Goal: Find specific page/section: Find specific page/section

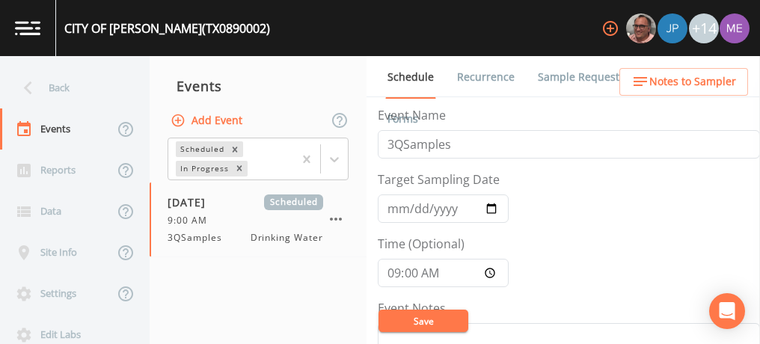
scroll to position [374, 0]
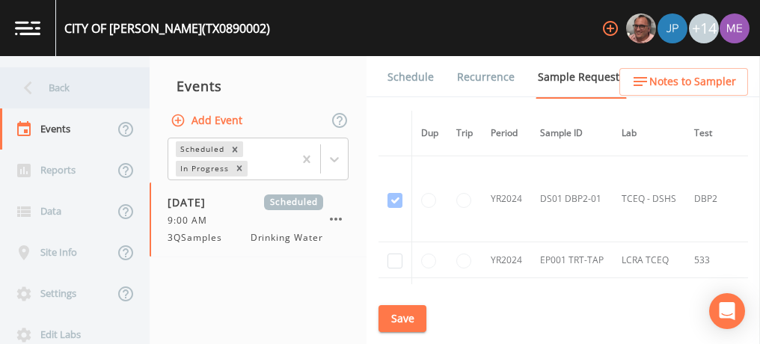
click at [56, 85] on div "Back" at bounding box center [67, 87] width 135 height 41
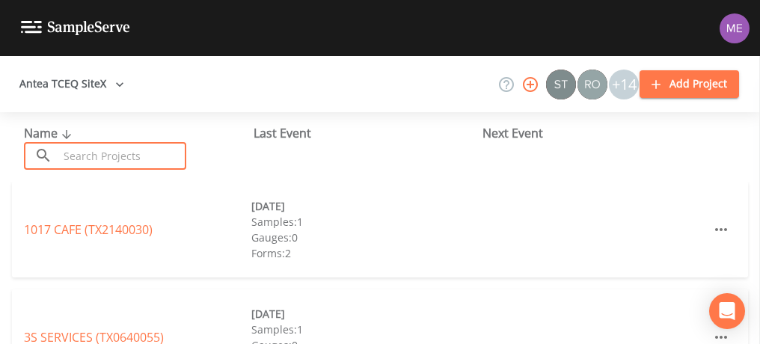
click at [93, 153] on input "text" at bounding box center [122, 156] width 128 height 28
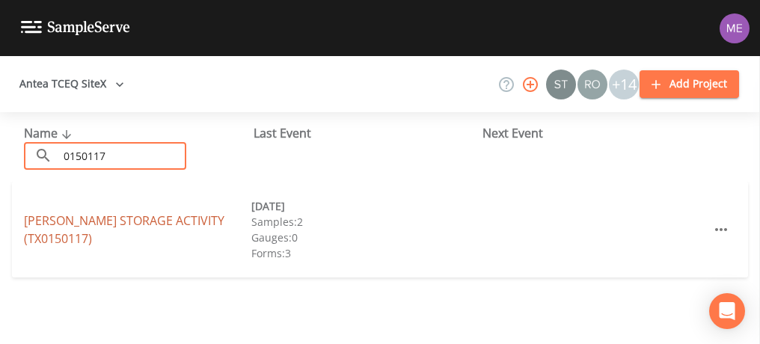
type input "0150117"
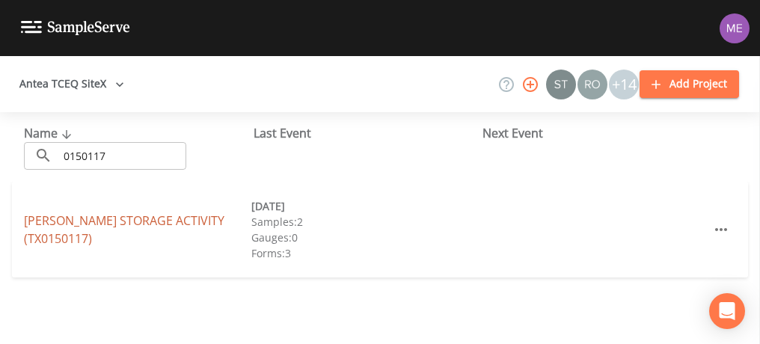
click at [117, 218] on link "[PERSON_NAME] STORAGE ACTIVITY (TX0150117)" at bounding box center [124, 229] width 200 height 34
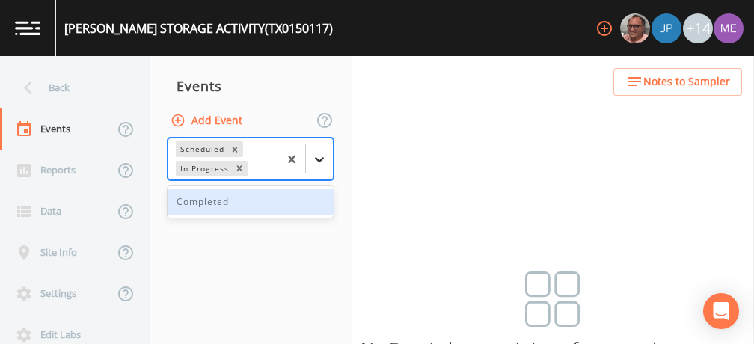
click at [318, 159] on icon at bounding box center [319, 159] width 9 height 5
click at [306, 196] on div "Completed" at bounding box center [250, 201] width 166 height 25
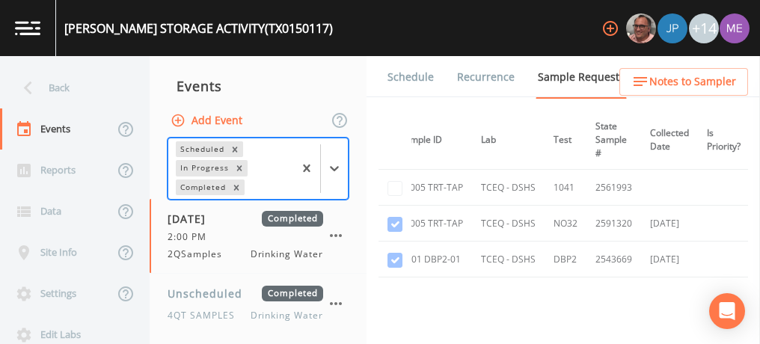
scroll to position [0, 141]
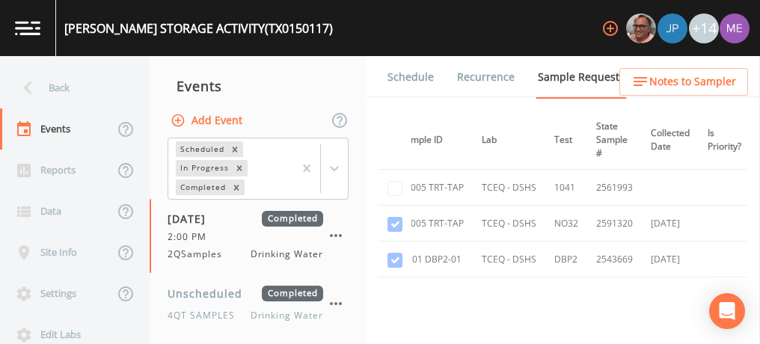
click at [481, 227] on td "TCEQ - DSHS" at bounding box center [508, 224] width 73 height 36
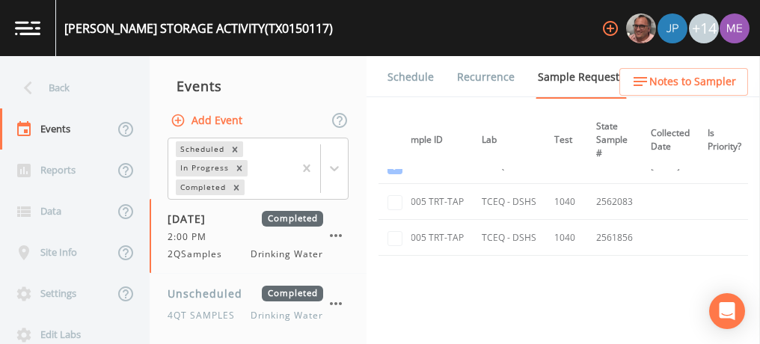
scroll to position [93, 141]
click at [481, 227] on td "TCEQ - DSHS" at bounding box center [508, 238] width 73 height 36
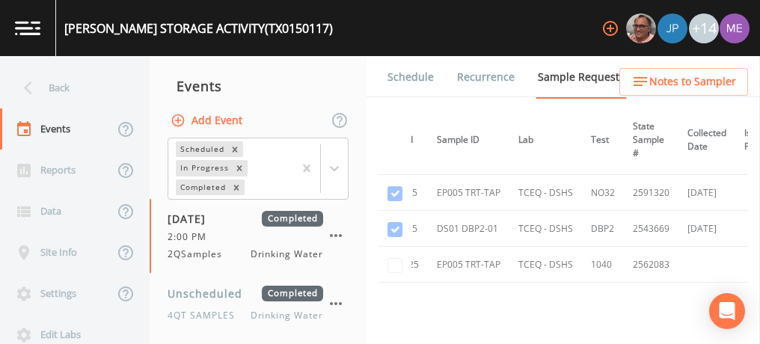
scroll to position [30, 105]
click at [509, 158] on th "Sample ID" at bounding box center [468, 140] width 81 height 59
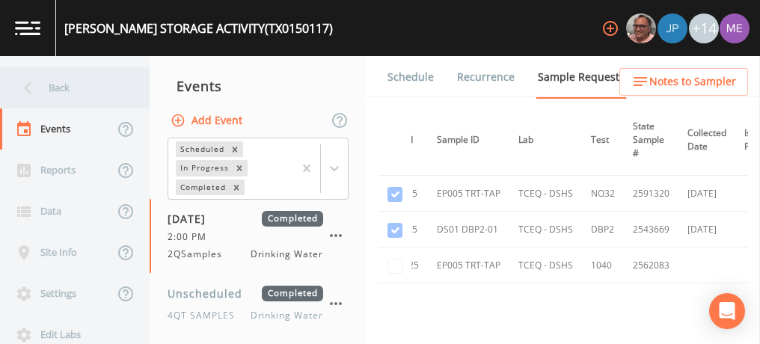
click at [58, 87] on div "Back" at bounding box center [67, 87] width 135 height 41
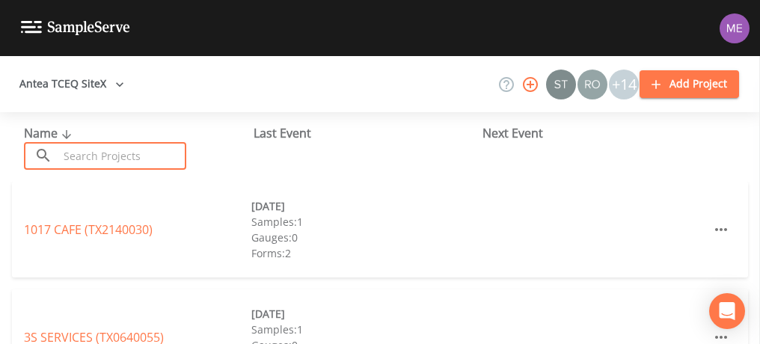
click at [73, 148] on input "text" at bounding box center [122, 156] width 128 height 28
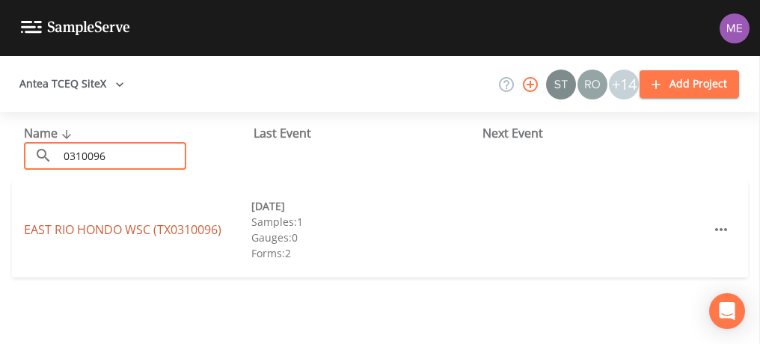
type input "0310096"
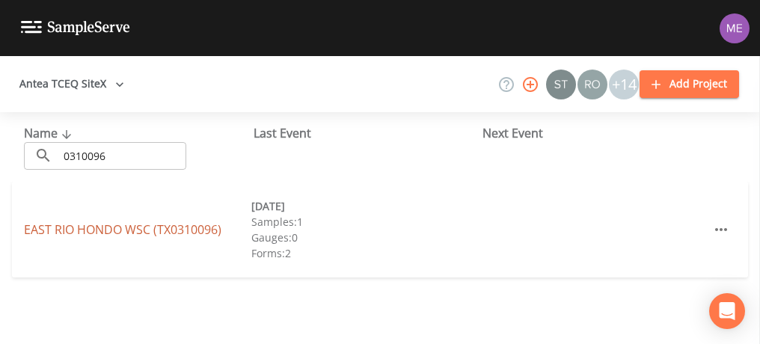
click at [107, 229] on link "[GEOGRAPHIC_DATA] (TX0310096)" at bounding box center [122, 229] width 197 height 16
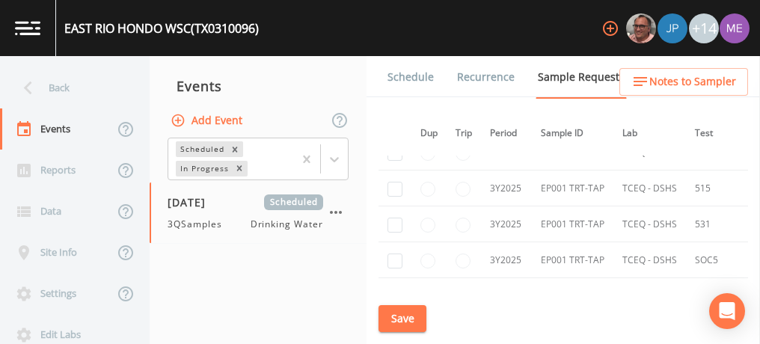
scroll to position [3425, 1]
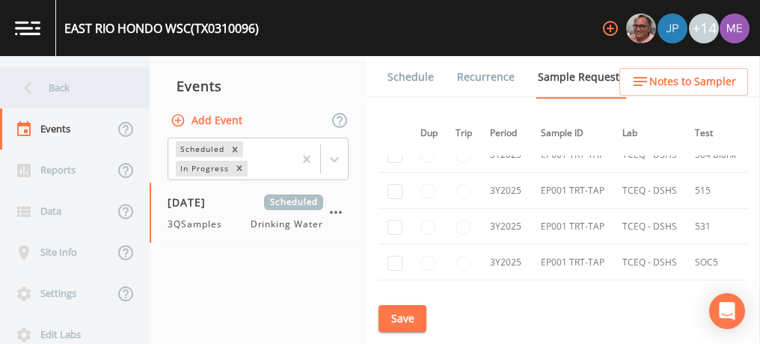
click at [52, 91] on div "Back" at bounding box center [67, 87] width 135 height 41
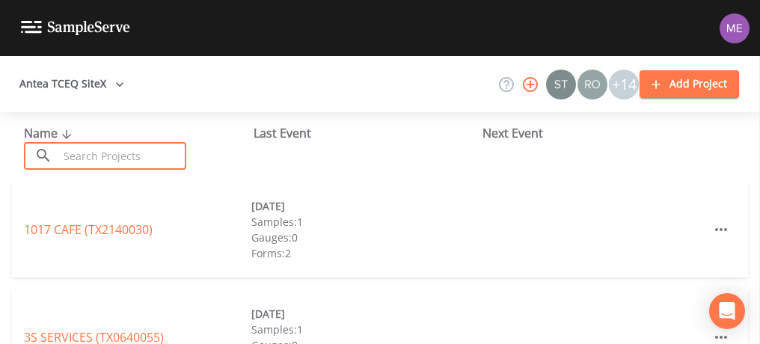
click at [70, 156] on input "text" at bounding box center [122, 156] width 128 height 28
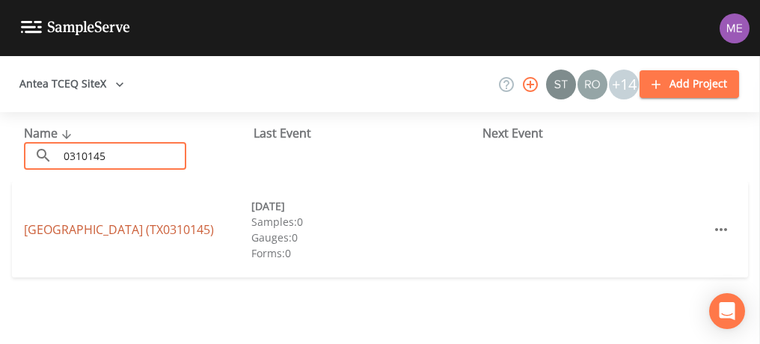
type input "0310145"
click at [85, 230] on link "[GEOGRAPHIC_DATA] (TX0310145)" at bounding box center [119, 229] width 190 height 16
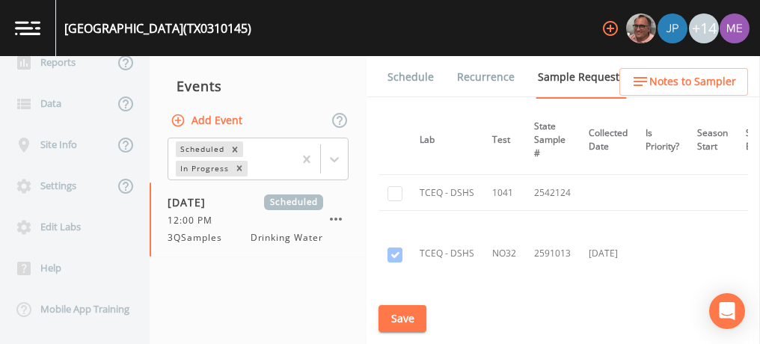
scroll to position [635, 203]
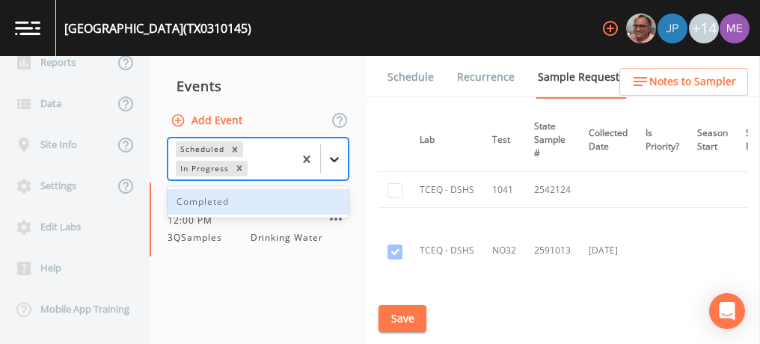
click at [333, 161] on icon at bounding box center [334, 159] width 15 height 15
click at [327, 199] on div "Completed" at bounding box center [257, 201] width 181 height 25
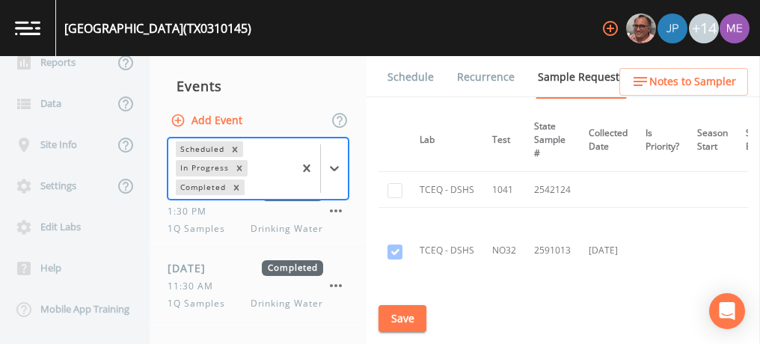
scroll to position [237, 0]
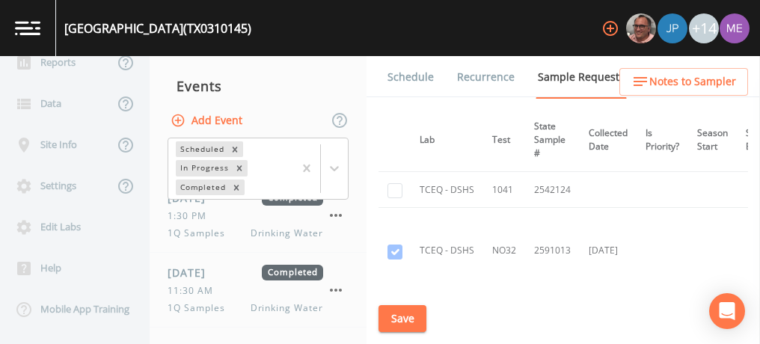
click at [248, 234] on div "1Q Samples Drinking Water" at bounding box center [245, 233] width 156 height 13
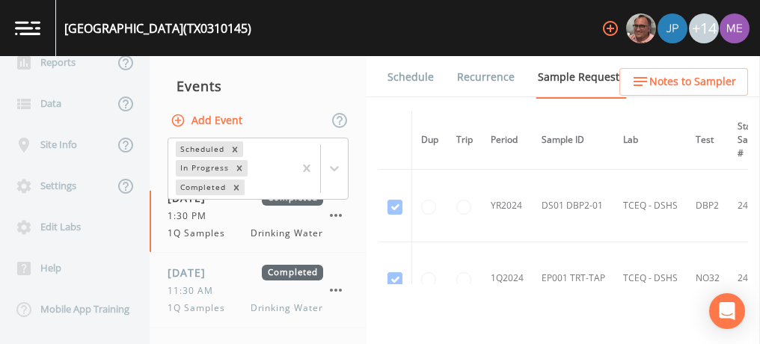
click at [413, 78] on link "Schedule" at bounding box center [410, 77] width 51 height 42
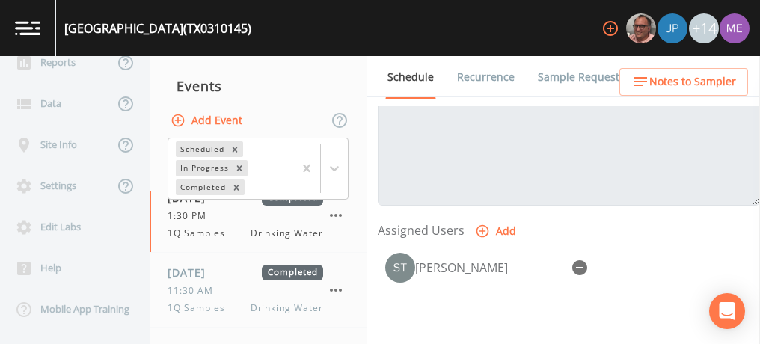
scroll to position [534, 0]
click at [572, 81] on link "Sample Requests" at bounding box center [580, 77] width 91 height 42
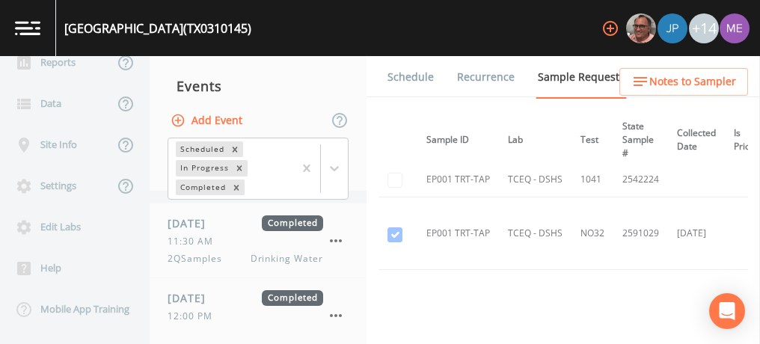
scroll to position [360, 0]
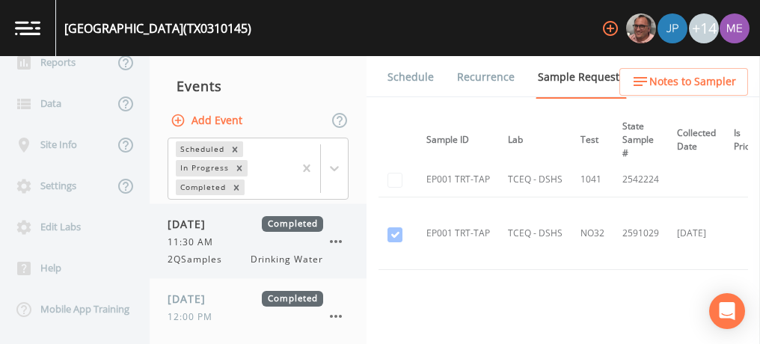
click at [208, 256] on span "2QSamples" at bounding box center [199, 259] width 64 height 13
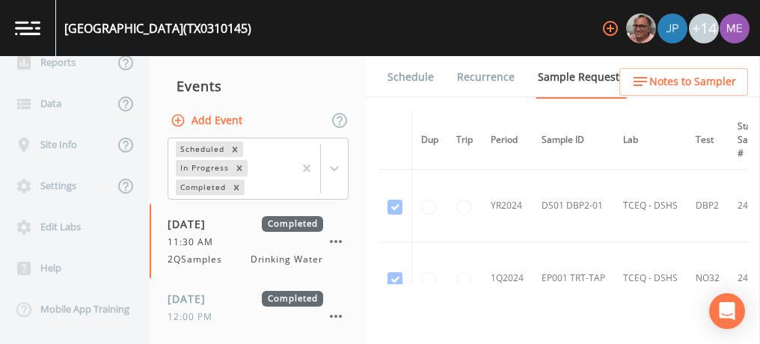
click at [419, 81] on link "Schedule" at bounding box center [410, 77] width 51 height 42
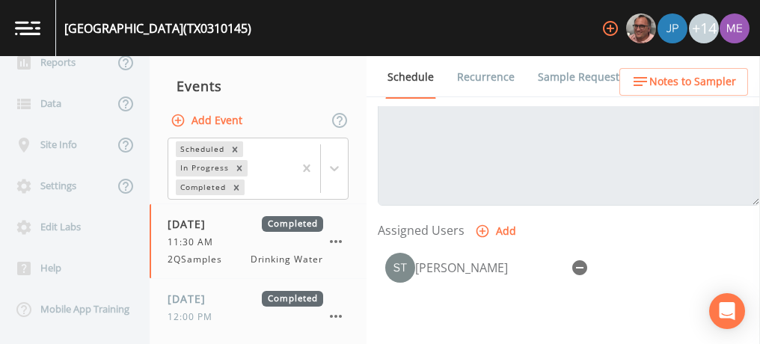
scroll to position [551, 0]
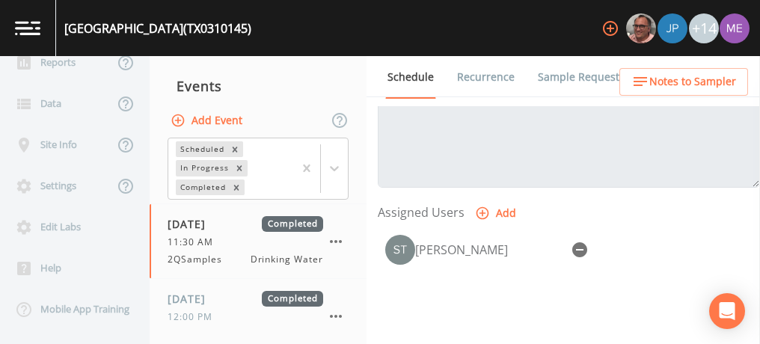
click at [592, 73] on link "Sample Requests" at bounding box center [580, 77] width 91 height 42
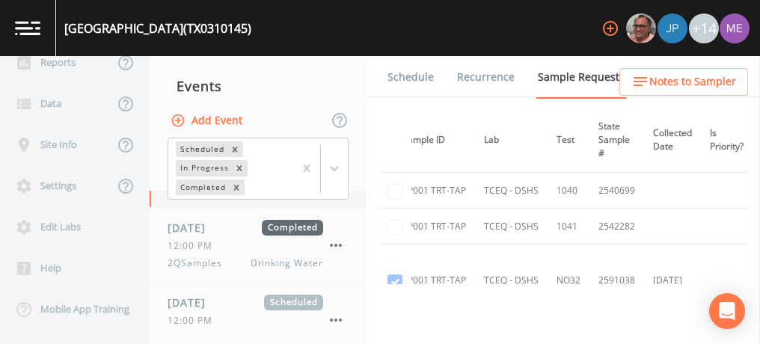
scroll to position [427, 0]
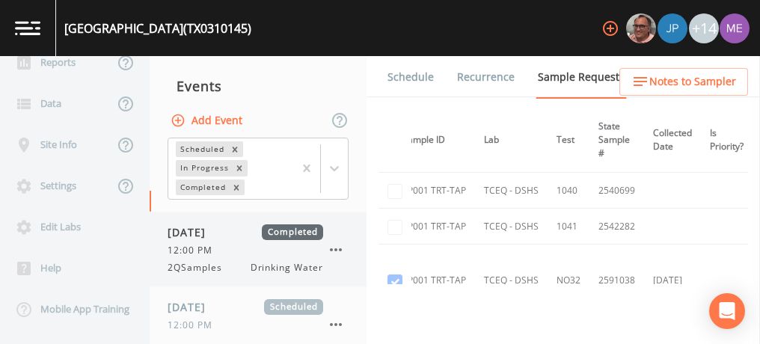
click at [240, 250] on div "12:00 PM" at bounding box center [245, 250] width 156 height 13
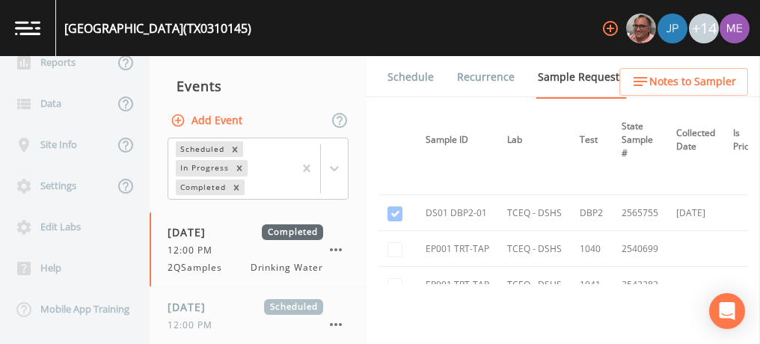
scroll to position [844, 116]
click at [415, 84] on link "Schedule" at bounding box center [410, 77] width 51 height 42
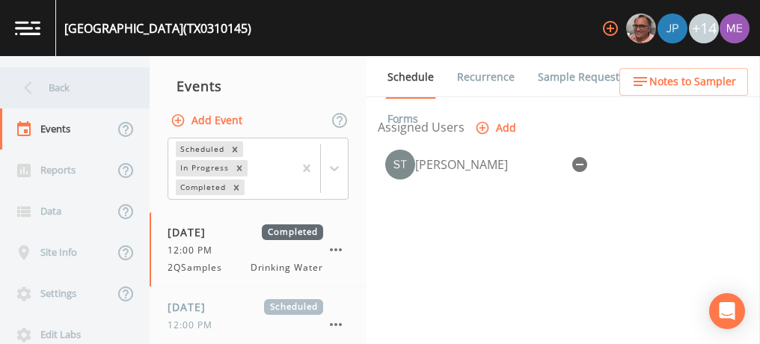
click at [55, 82] on div "Back" at bounding box center [67, 87] width 135 height 41
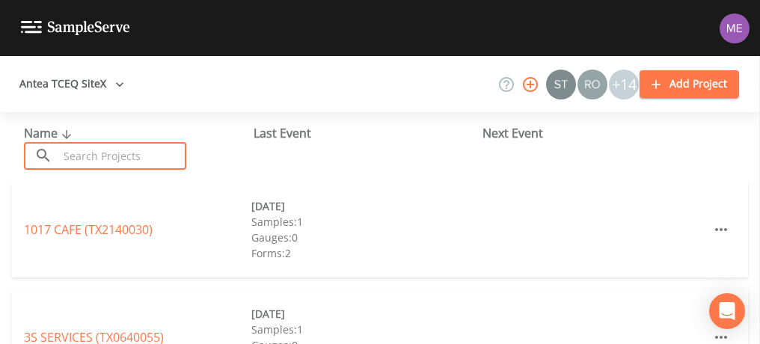
click at [84, 152] on input "text" at bounding box center [122, 156] width 128 height 28
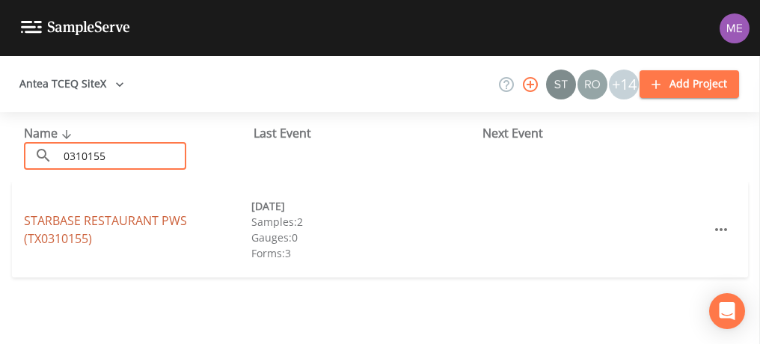
type input "0310155"
click at [95, 224] on link "STARBASE RESTAURANT PWS (TX0310155)" at bounding box center [105, 229] width 163 height 34
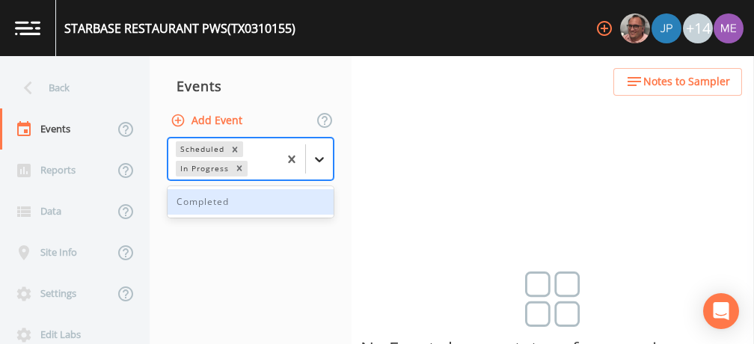
click at [321, 160] on icon at bounding box center [319, 159] width 9 height 5
click at [297, 194] on div "Completed" at bounding box center [250, 201] width 166 height 25
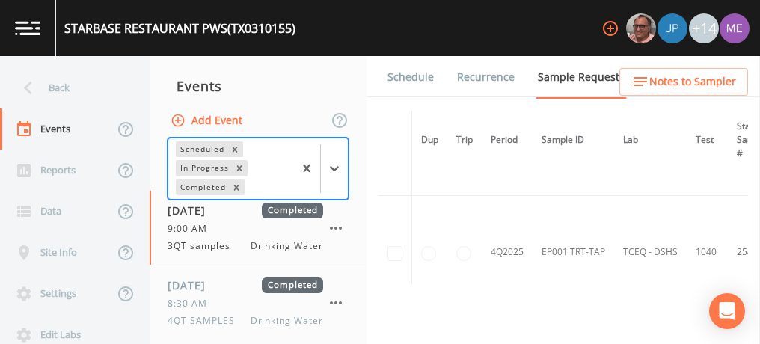
scroll to position [629, 0]
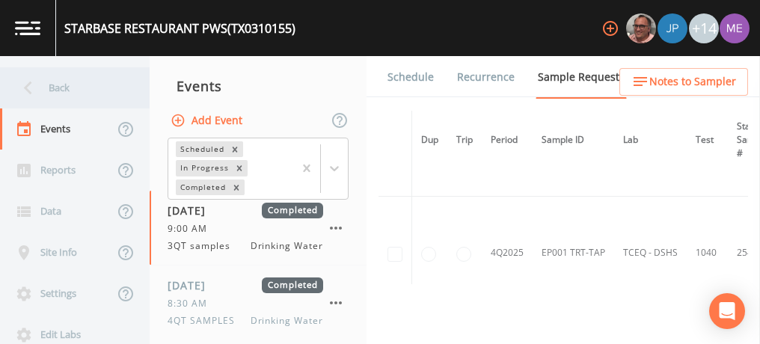
click at [56, 86] on div "Back" at bounding box center [67, 87] width 135 height 41
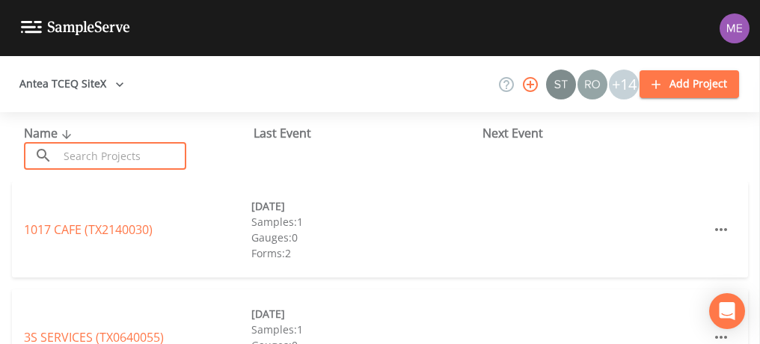
click at [78, 154] on input "text" at bounding box center [122, 156] width 128 height 28
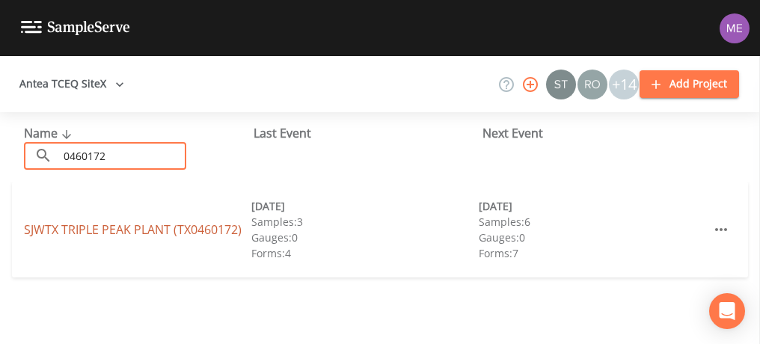
type input "0460172"
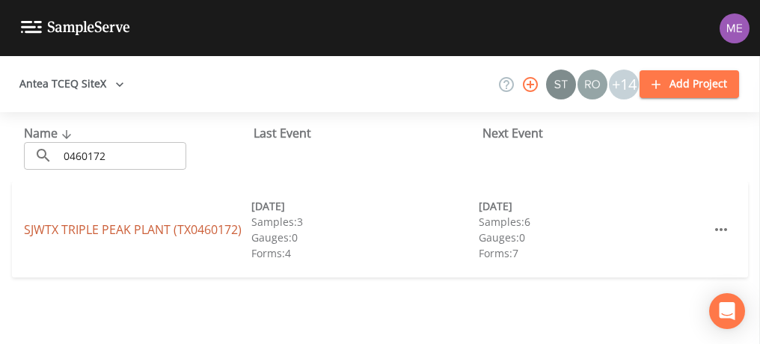
click at [110, 230] on link "SJWTX [GEOGRAPHIC_DATA] (TX0460172)" at bounding box center [133, 229] width 218 height 16
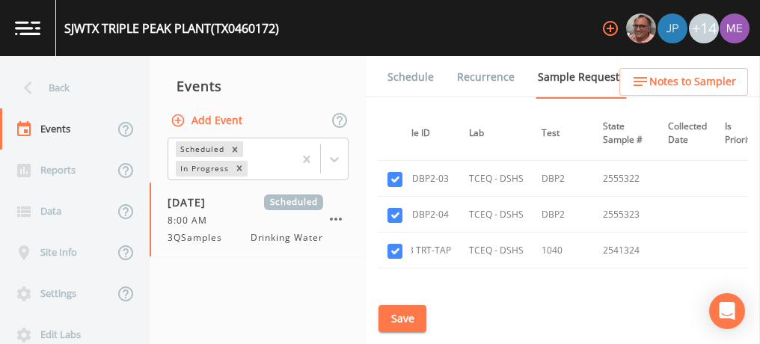
scroll to position [11808, 154]
